Goal: Navigation & Orientation: Understand site structure

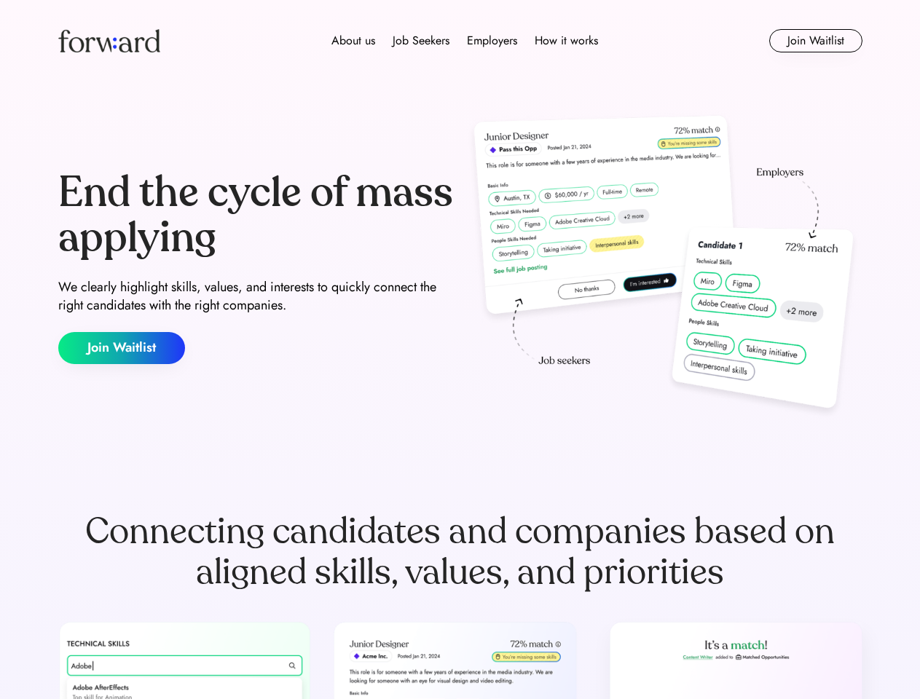
click at [460, 350] on div "End the cycle of mass applying We clearly highlight skills, values, and interes…" at bounding box center [460, 267] width 804 height 313
click at [460, 41] on div "About us Job Seekers Employers How it works" at bounding box center [465, 40] width 574 height 17
click at [109, 41] on img at bounding box center [109, 40] width 102 height 23
click at [465, 41] on div "About us Job Seekers Employers How it works" at bounding box center [465, 40] width 574 height 17
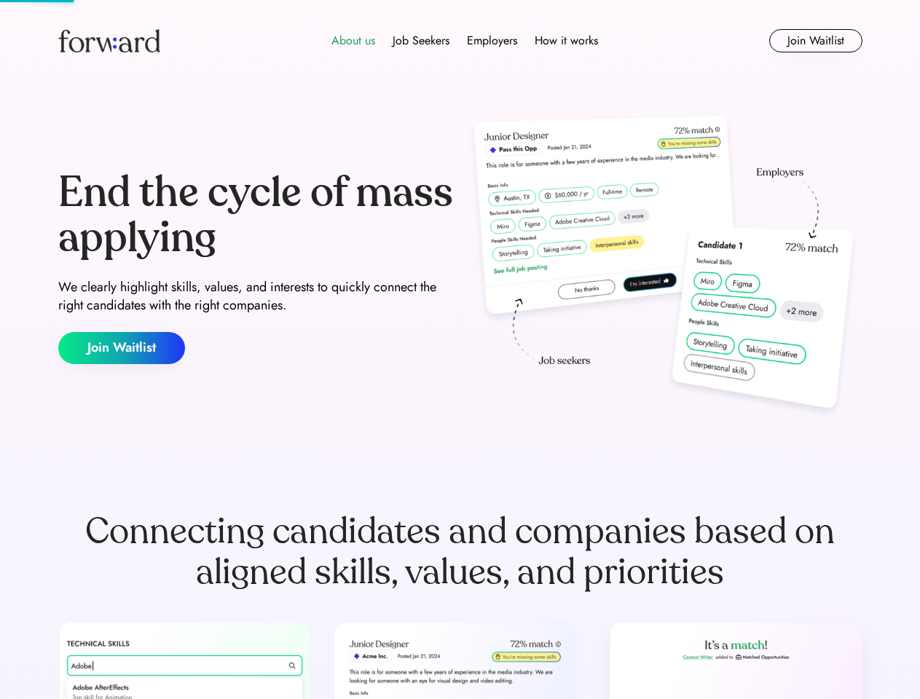
click at [353, 41] on div "About us" at bounding box center [353, 40] width 44 height 17
click at [421, 41] on div "Job Seekers" at bounding box center [421, 40] width 57 height 17
click at [492, 41] on div "Employers" at bounding box center [492, 40] width 50 height 17
click at [565, 41] on div "How it works" at bounding box center [566, 40] width 63 height 17
click at [815, 41] on button "Join Waitlist" at bounding box center [815, 40] width 93 height 23
